Goal: Transaction & Acquisition: Purchase product/service

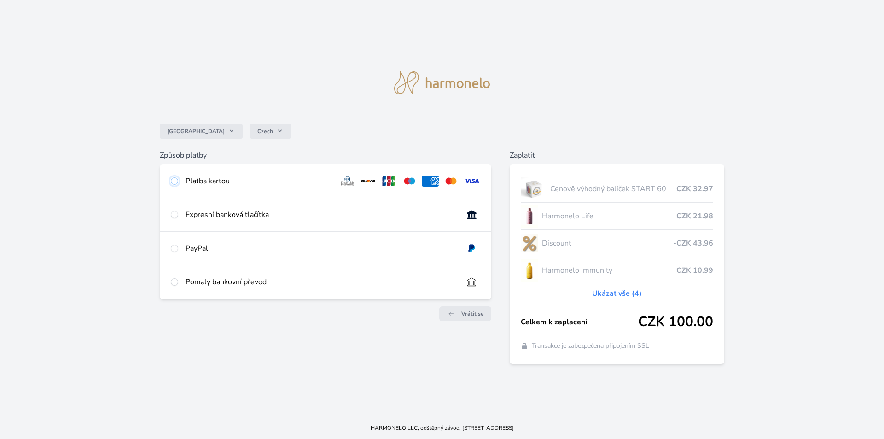
click at [172, 182] on input "radio" at bounding box center [174, 180] width 7 height 7
radio input "true"
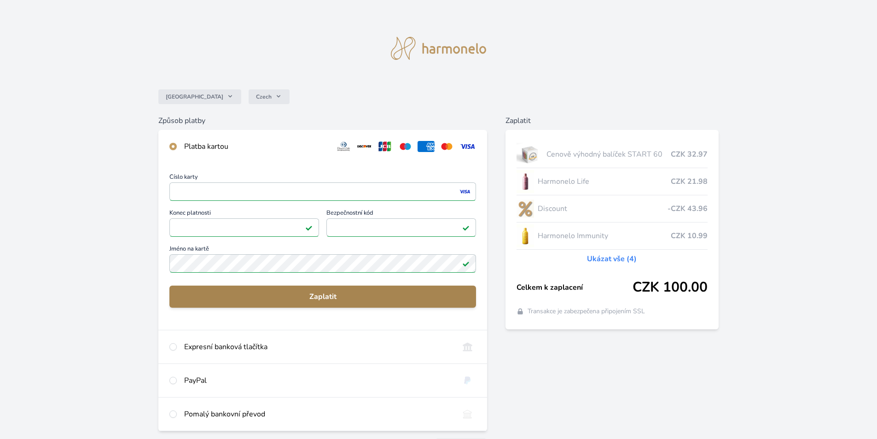
click at [317, 294] on span "Zaplatit" at bounding box center [323, 296] width 292 height 11
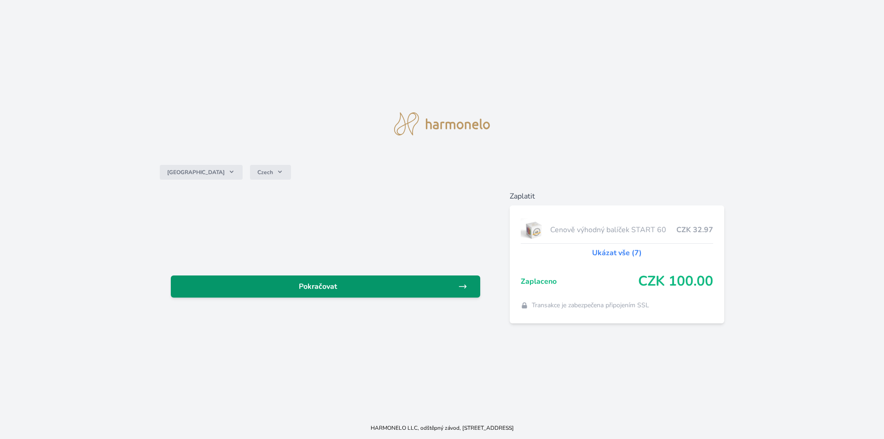
click at [312, 285] on span "Pokračovat" at bounding box center [318, 286] width 280 height 11
